Goal: Navigation & Orientation: Find specific page/section

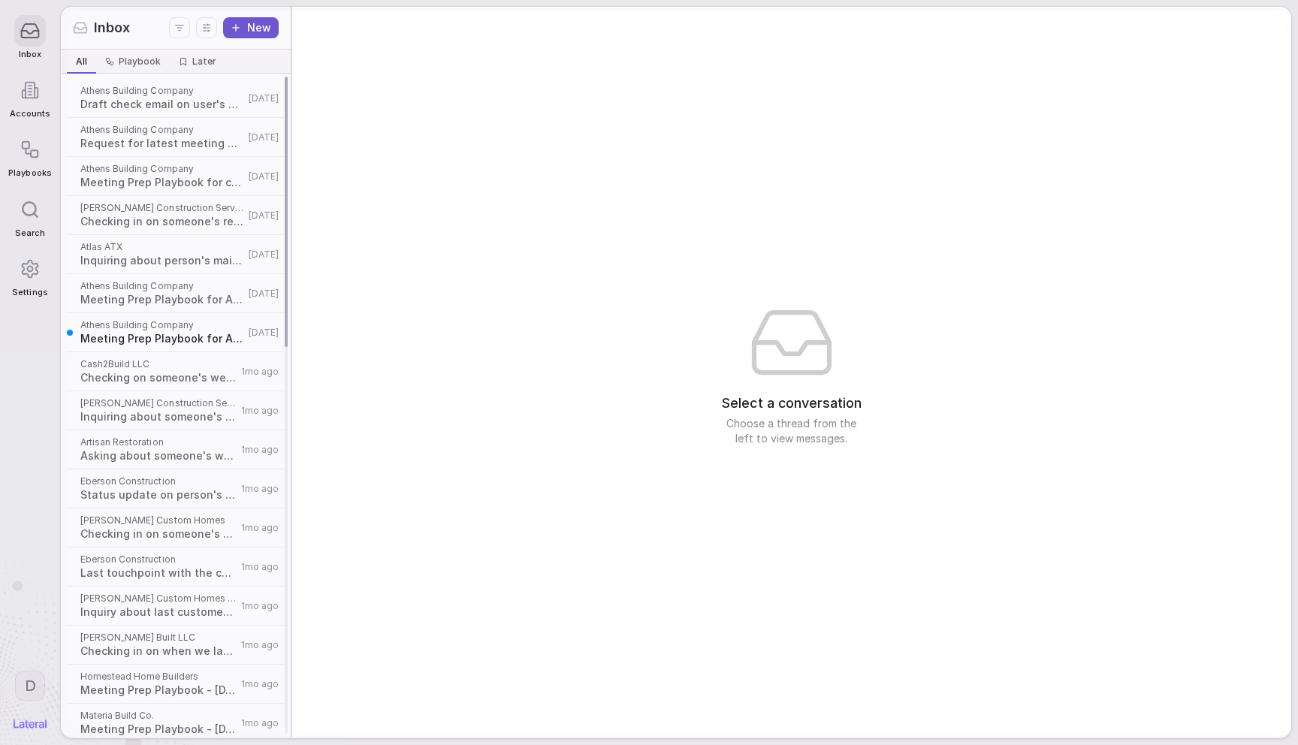
click at [198, 90] on span "Athens Building Company" at bounding box center [162, 91] width 164 height 12
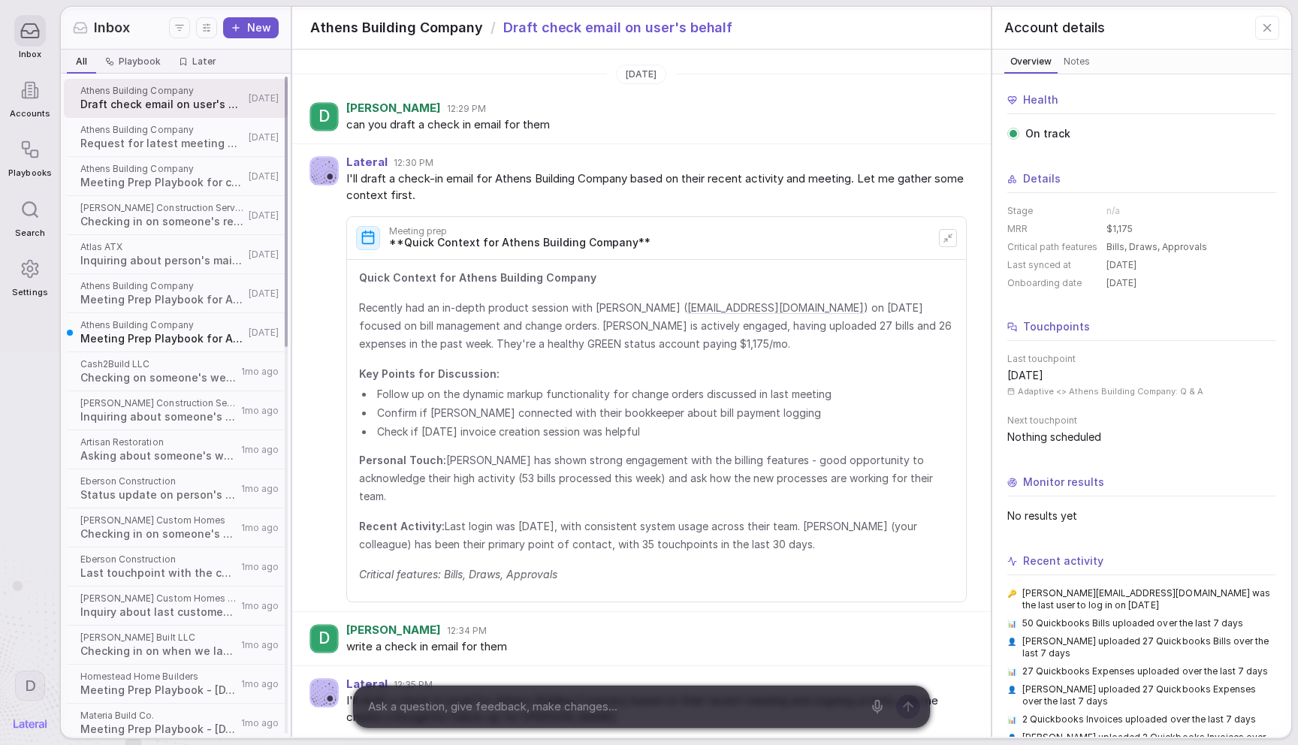
click at [151, 134] on span "Athens Building Company" at bounding box center [162, 130] width 164 height 12
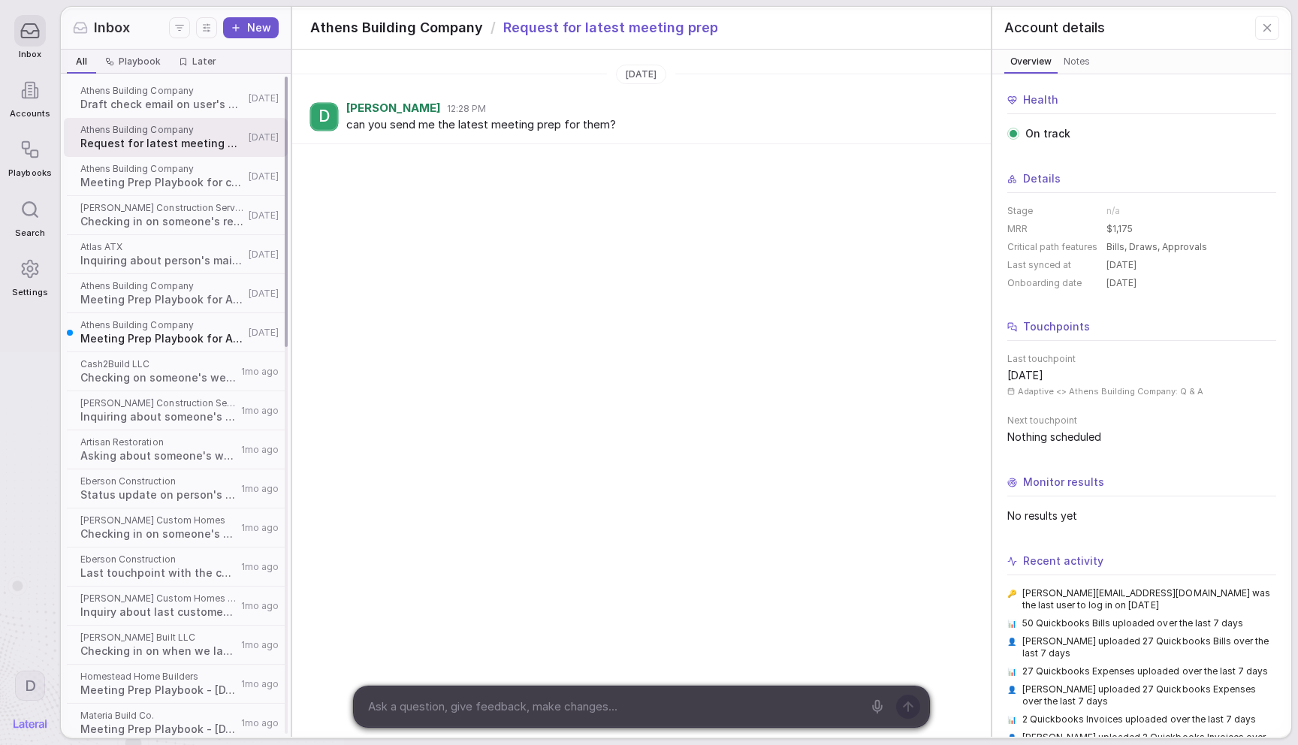
click at [150, 180] on span "Meeting Prep Playbook for customer Athens Building Company" at bounding box center [162, 182] width 164 height 15
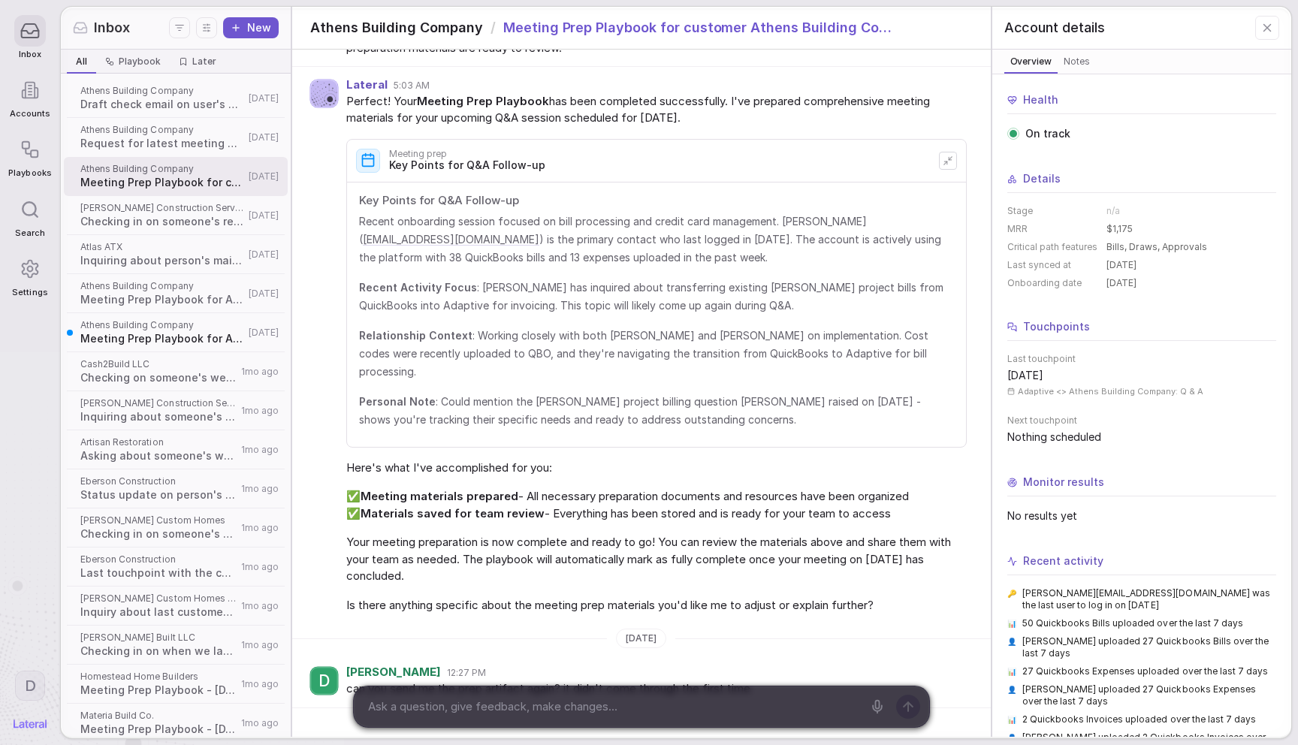
scroll to position [165, 0]
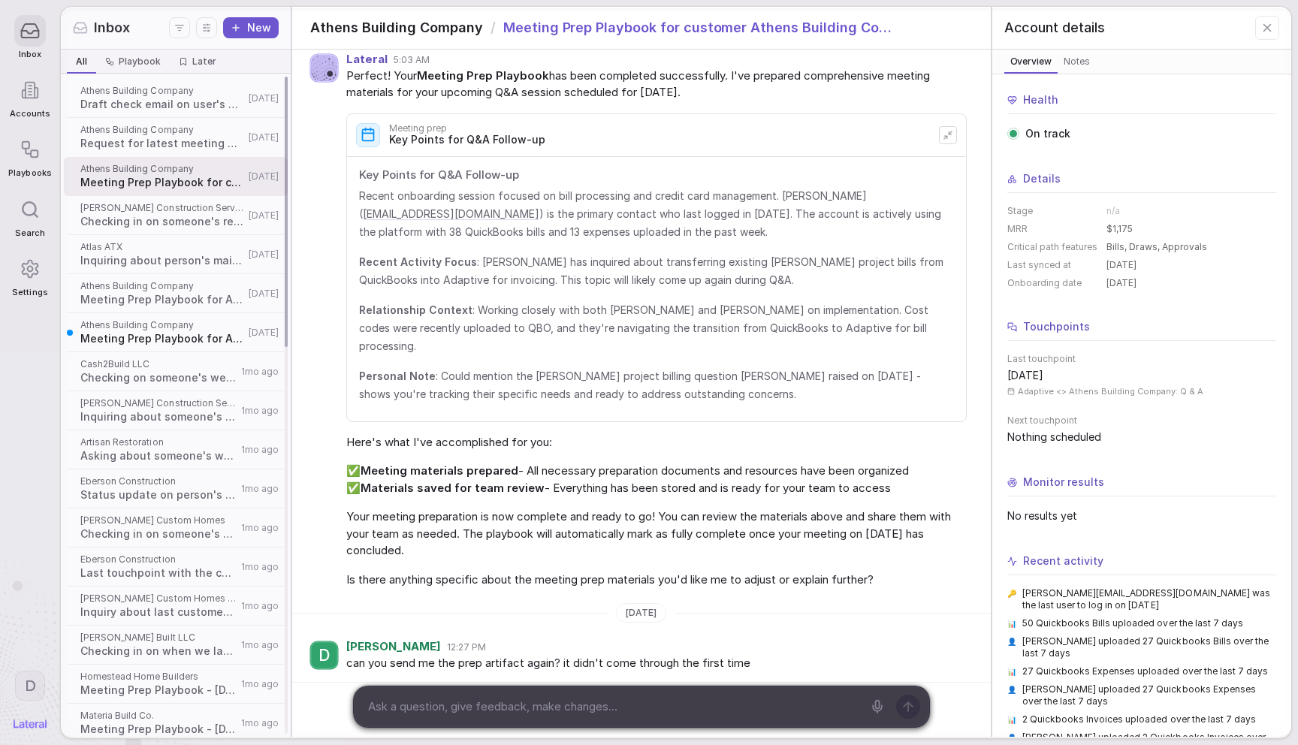
click at [174, 224] on span "Checking in on someone's recent activities" at bounding box center [162, 221] width 164 height 15
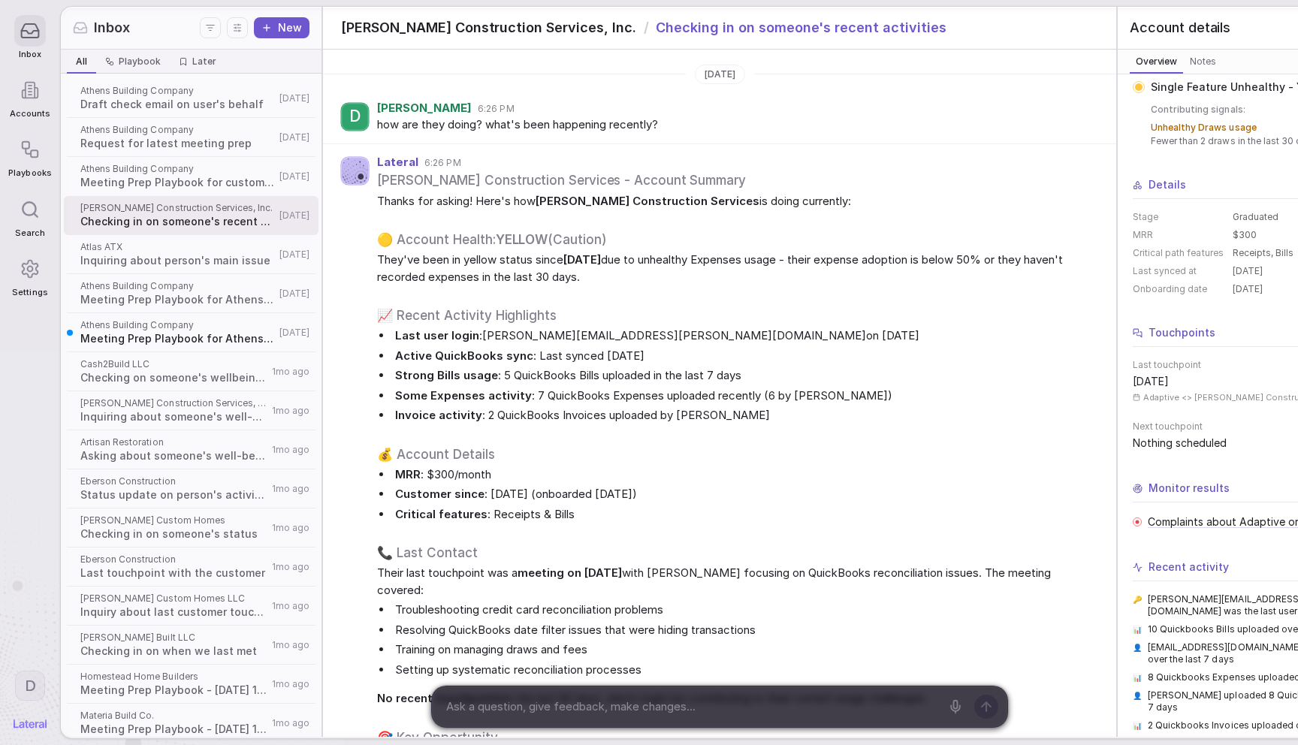
scroll to position [128, 0]
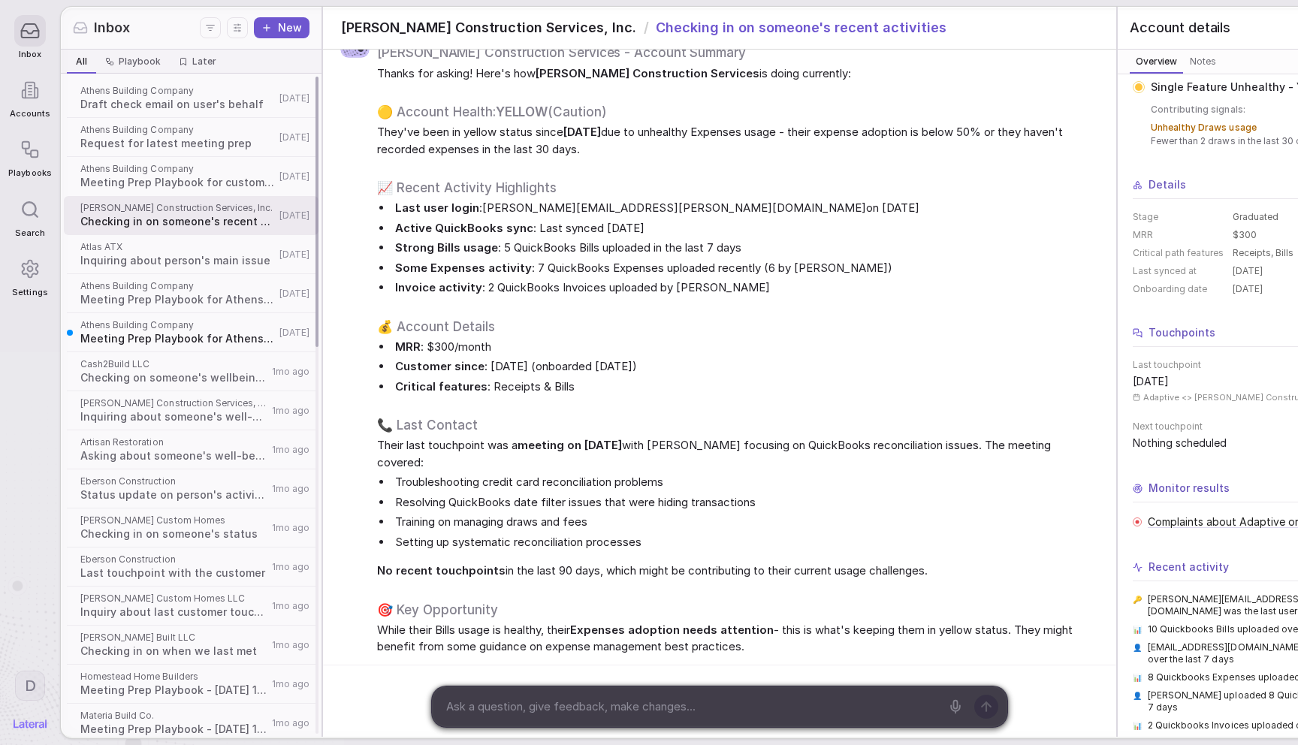
click at [101, 253] on span "Inquiring about person's main issue" at bounding box center [177, 260] width 195 height 15
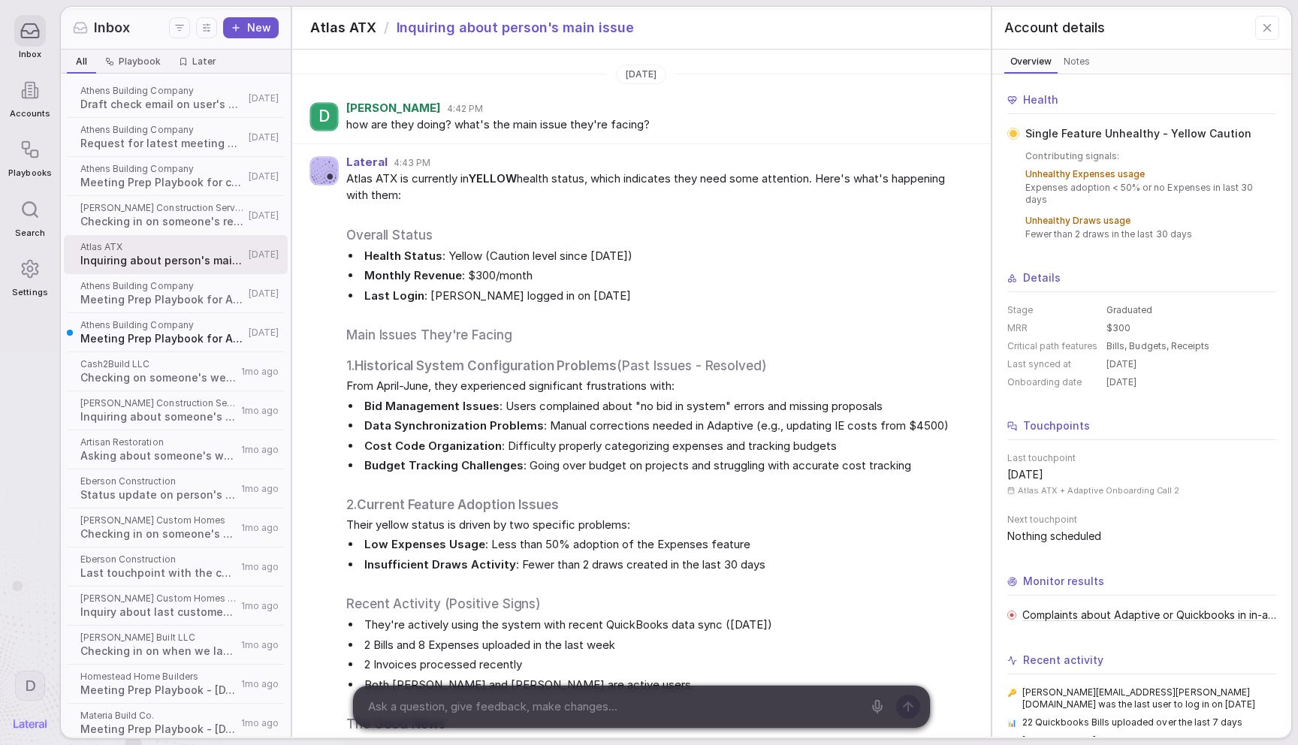
scroll to position [217, 0]
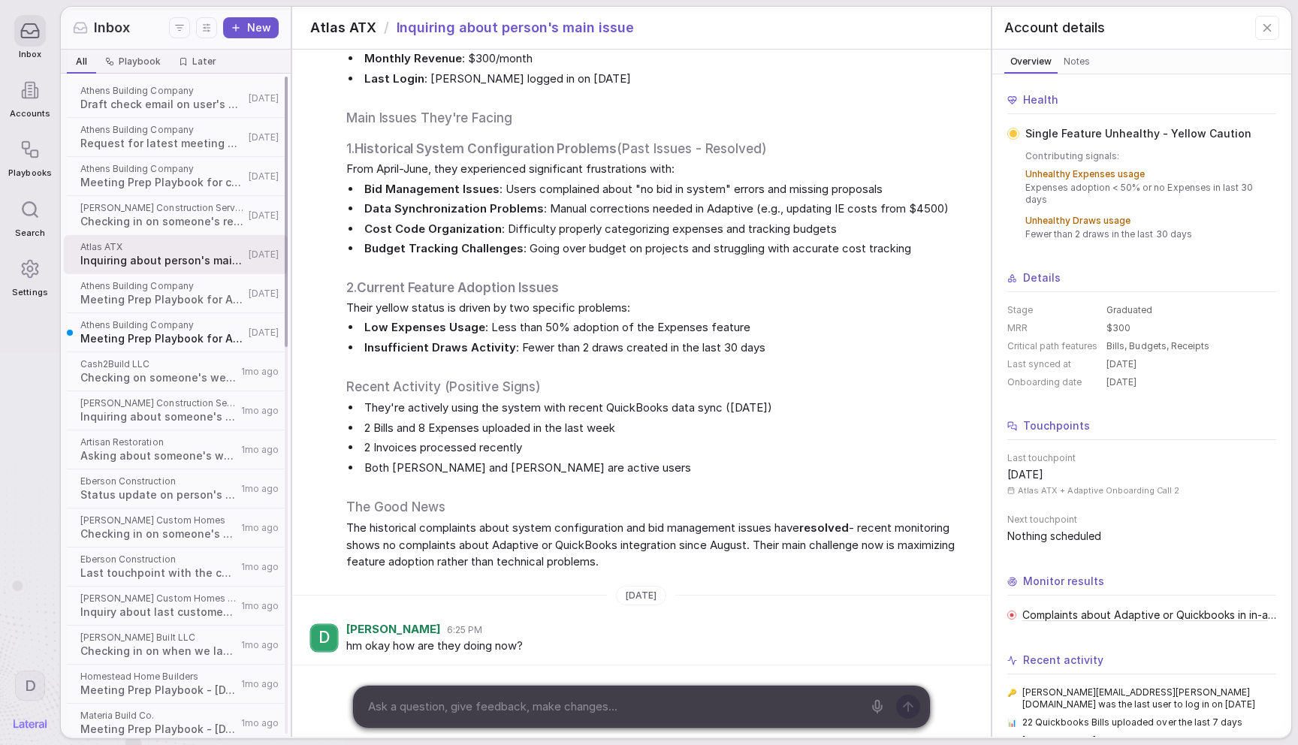
click at [124, 291] on span "Athens Building Company" at bounding box center [162, 286] width 164 height 12
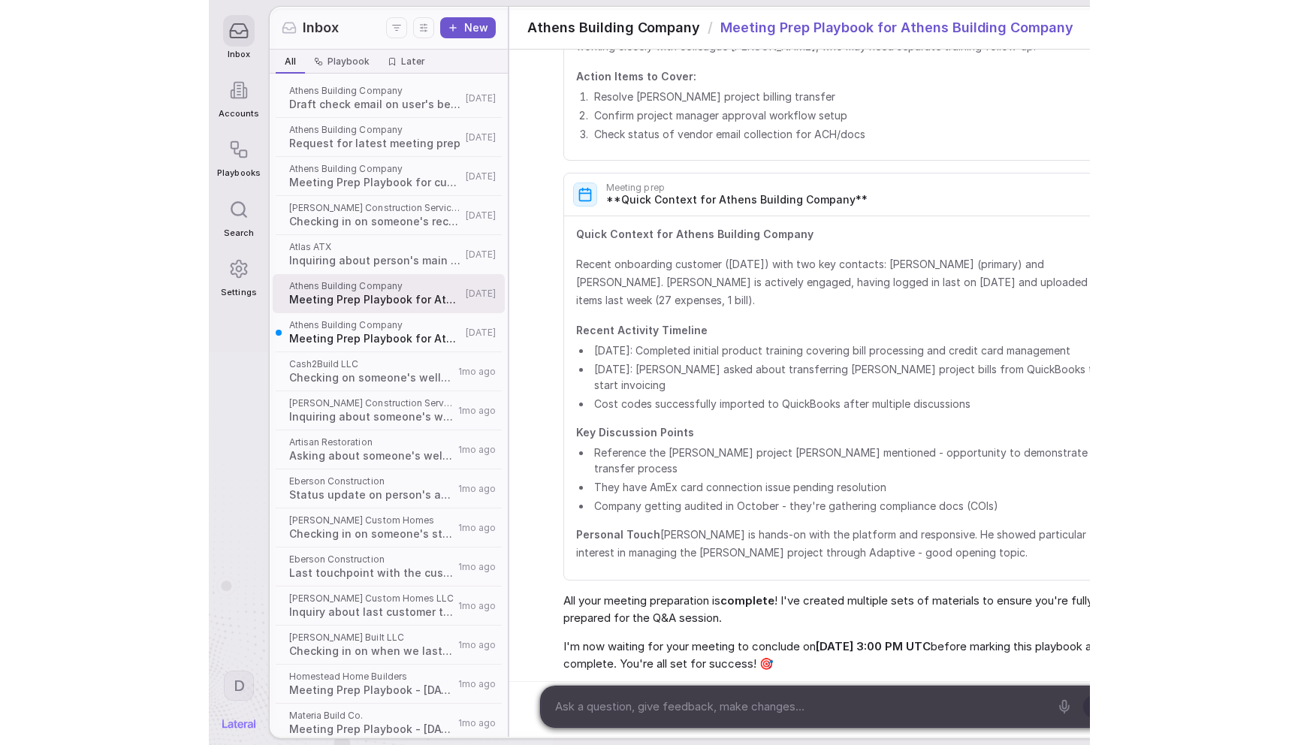
scroll to position [1860, 0]
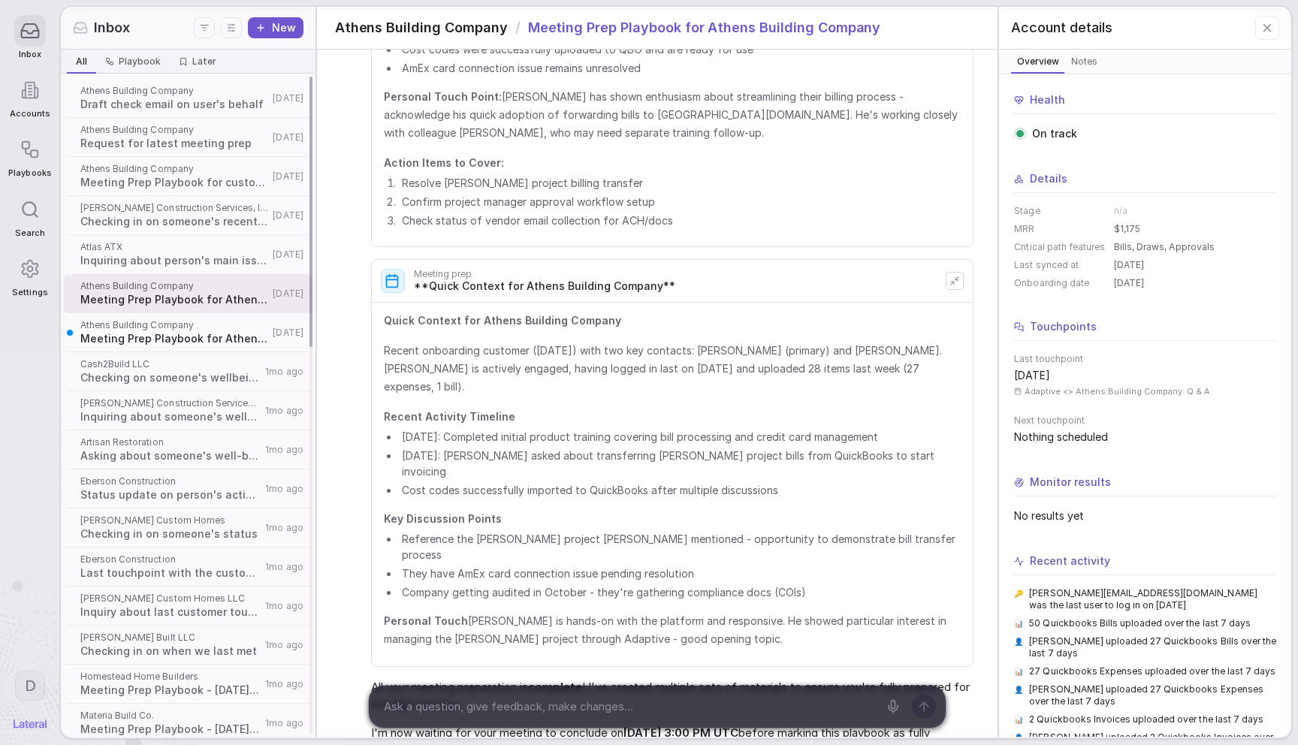
click at [84, 250] on span "Atlas ATX" at bounding box center [174, 247] width 188 height 12
